Goal: Task Accomplishment & Management: Manage account settings

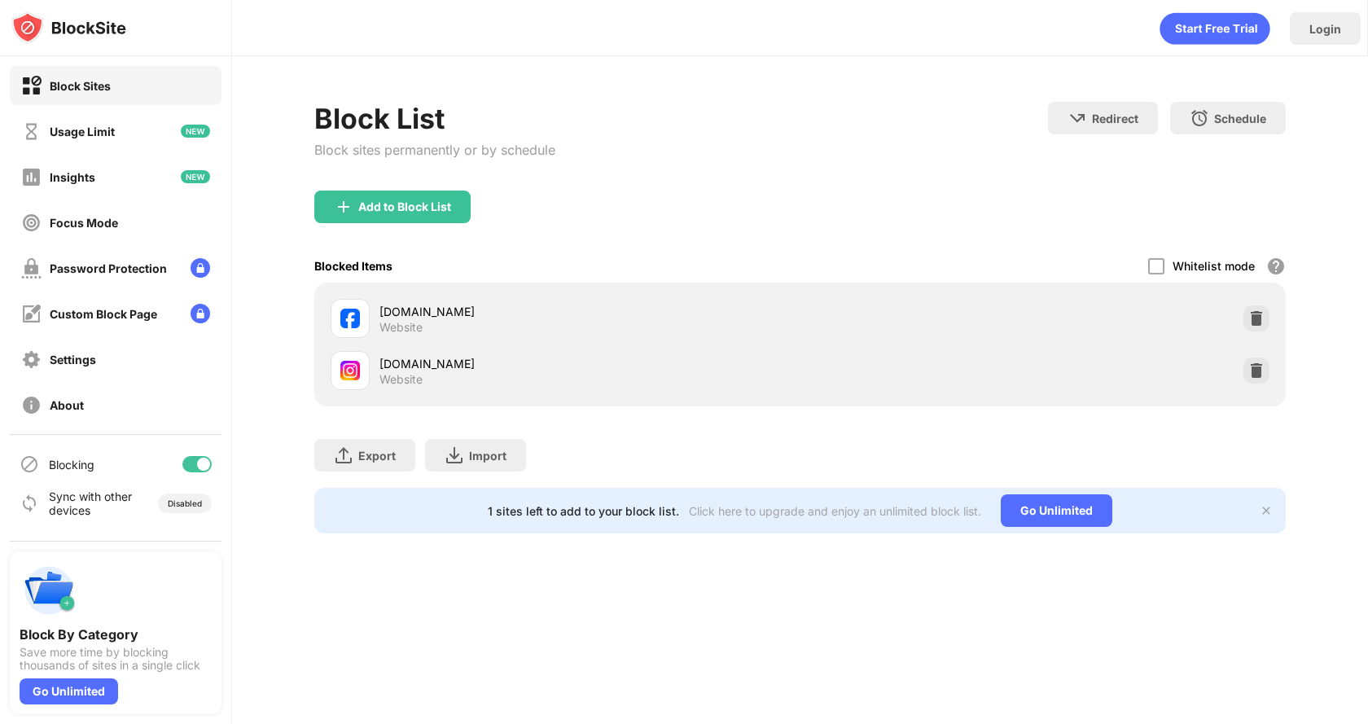
click at [202, 455] on div "Blocking" at bounding box center [116, 464] width 212 height 39
click at [200, 458] on div at bounding box center [203, 464] width 13 height 13
click at [191, 461] on div at bounding box center [190, 464] width 13 height 13
click at [195, 470] on div at bounding box center [196, 464] width 29 height 16
click at [204, 468] on div at bounding box center [196, 464] width 29 height 16
